Goal: Task Accomplishment & Management: Manage account settings

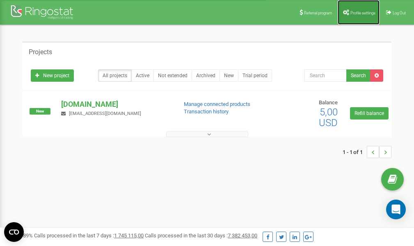
click at [365, 9] on link "Profile settings" at bounding box center [359, 12] width 42 height 25
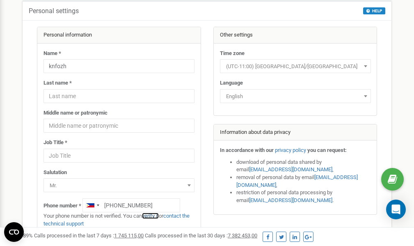
click at [154, 216] on link "verify it" at bounding box center [150, 215] width 17 height 6
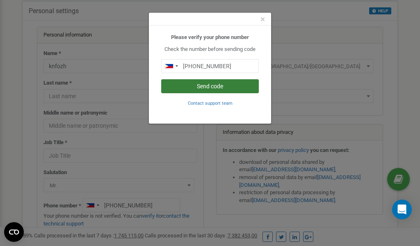
click at [204, 86] on button "Send code" at bounding box center [210, 86] width 98 height 14
